Goal: Find specific page/section: Find specific page/section

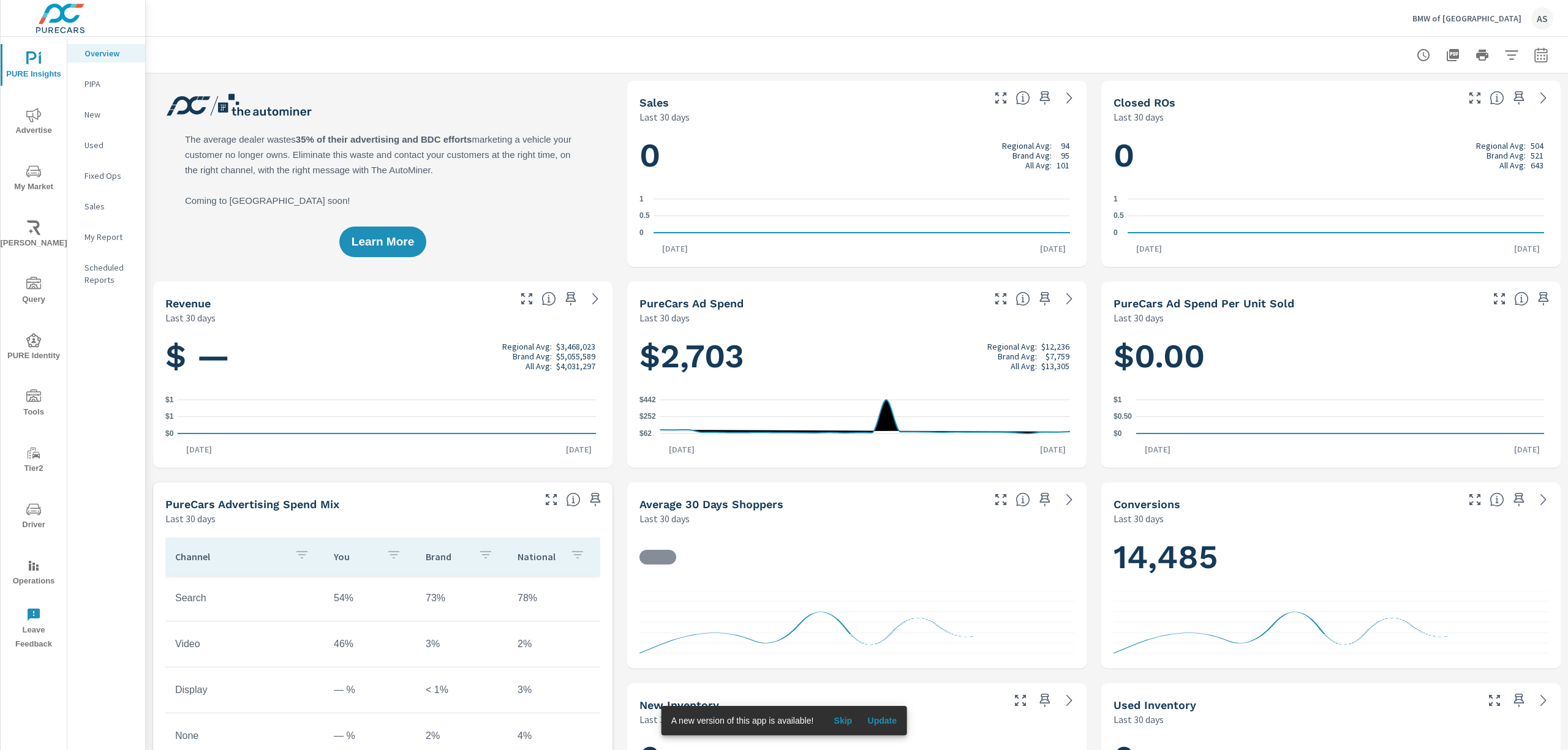
click at [1450, 10] on div "BMW of North Haven AS" at bounding box center [1483, 18] width 141 height 22
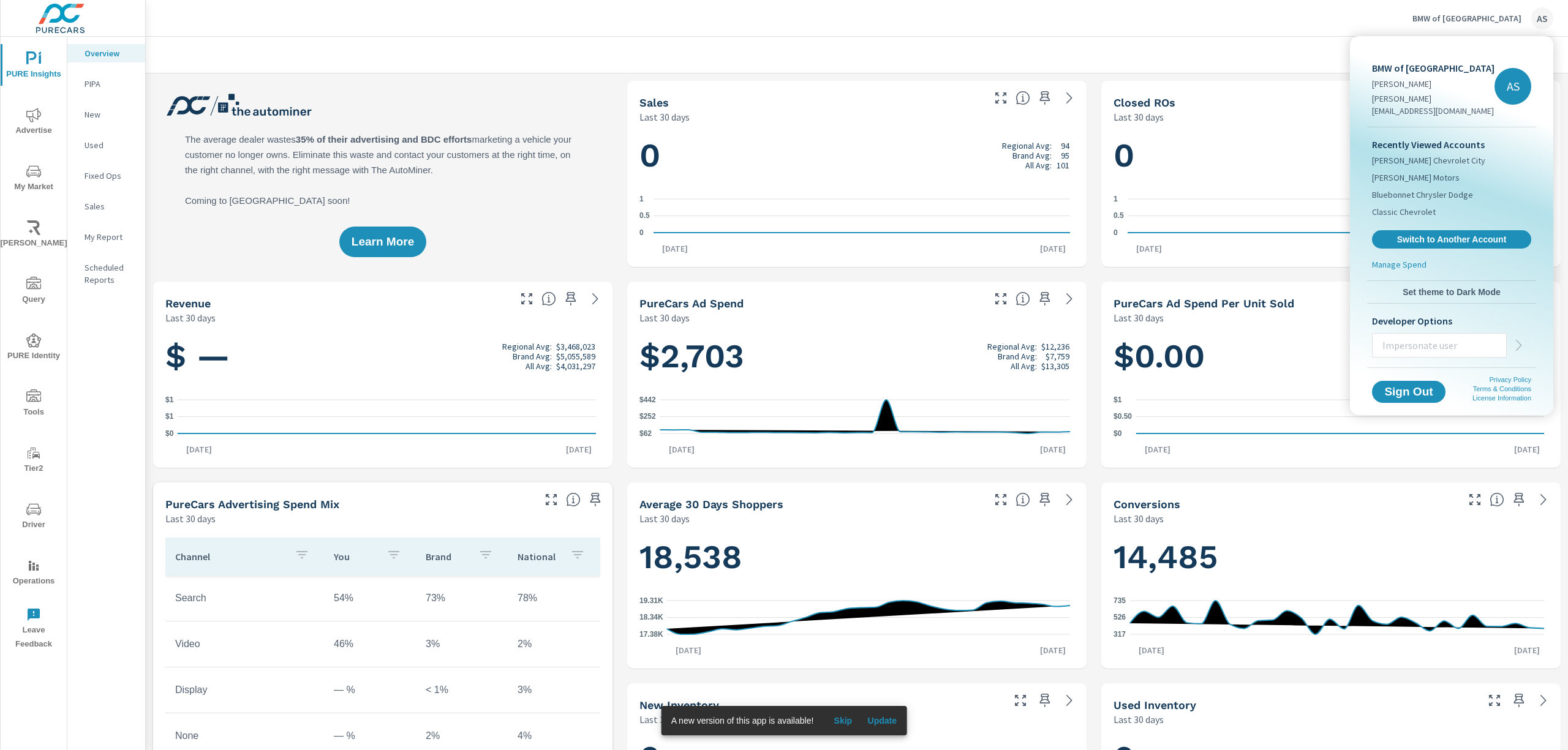
scroll to position [1, 0]
drag, startPoint x: 1373, startPoint y: 67, endPoint x: 1458, endPoint y: 63, distance: 85.1
click at [1458, 63] on p "BMW of North Haven" at bounding box center [1434, 68] width 123 height 15
copy p "BMW of North Haven"
